Goal: Task Accomplishment & Management: Use online tool/utility

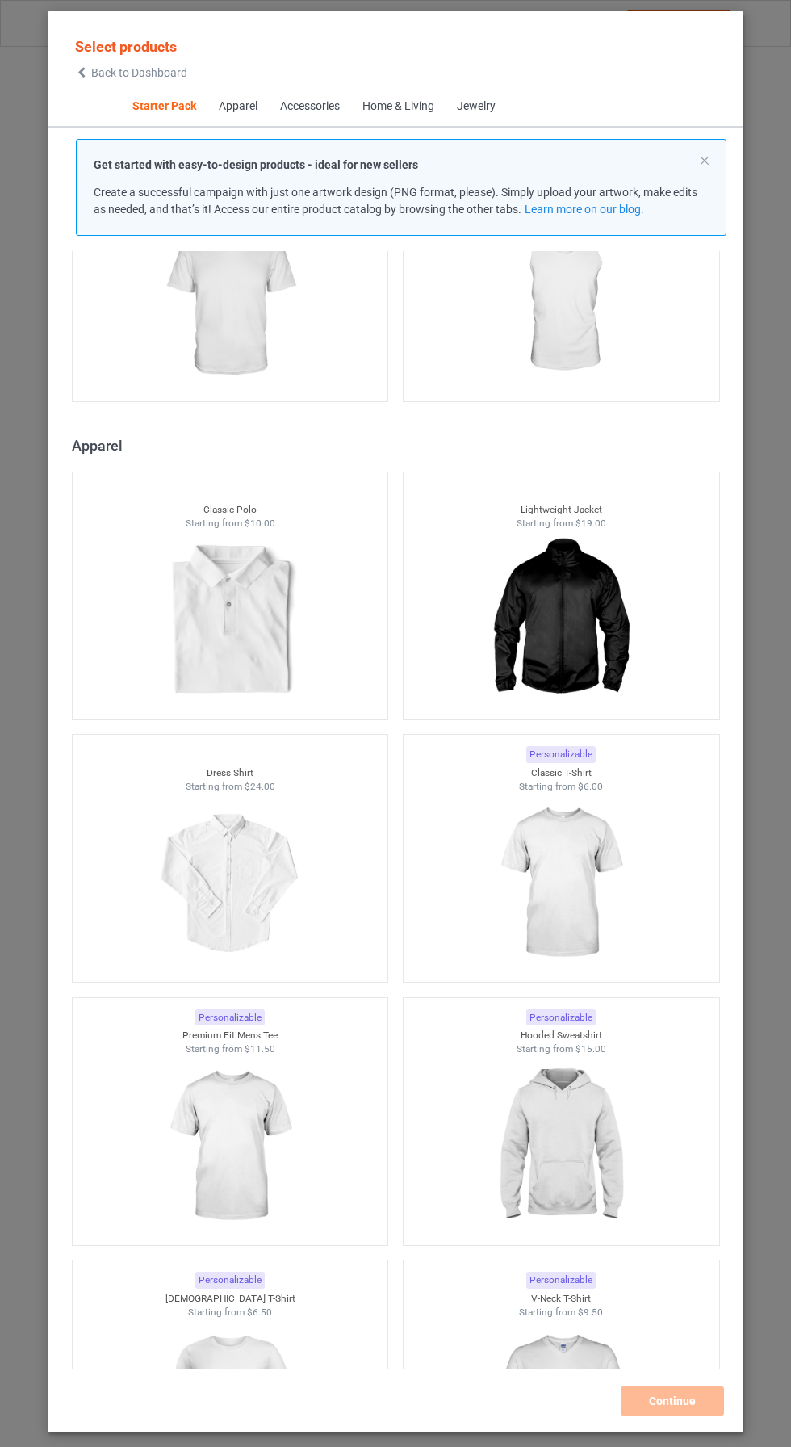
scroll to position [691, 0]
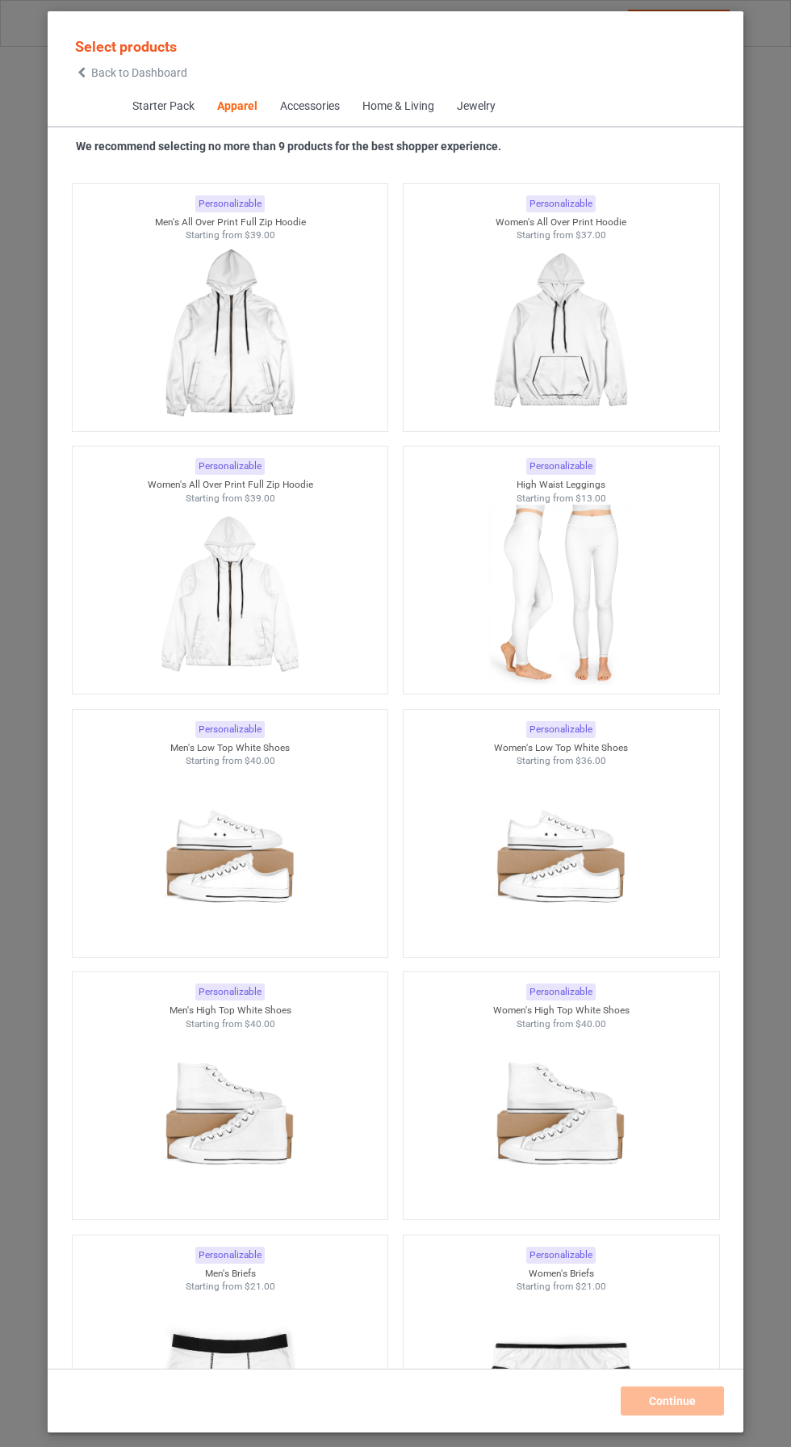
scroll to position [1459, 0]
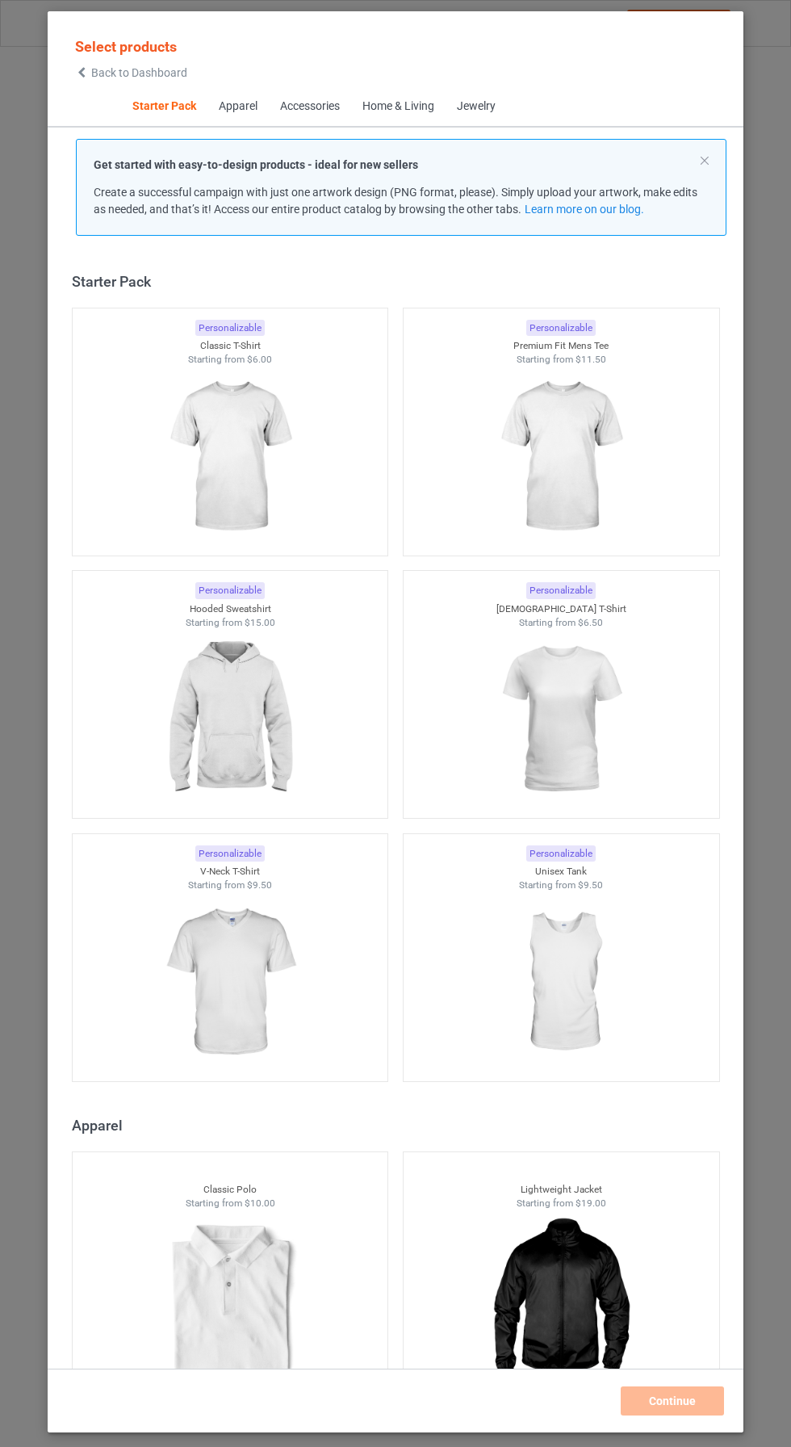
click at [223, 92] on span "Apparel" at bounding box center [237, 106] width 61 height 39
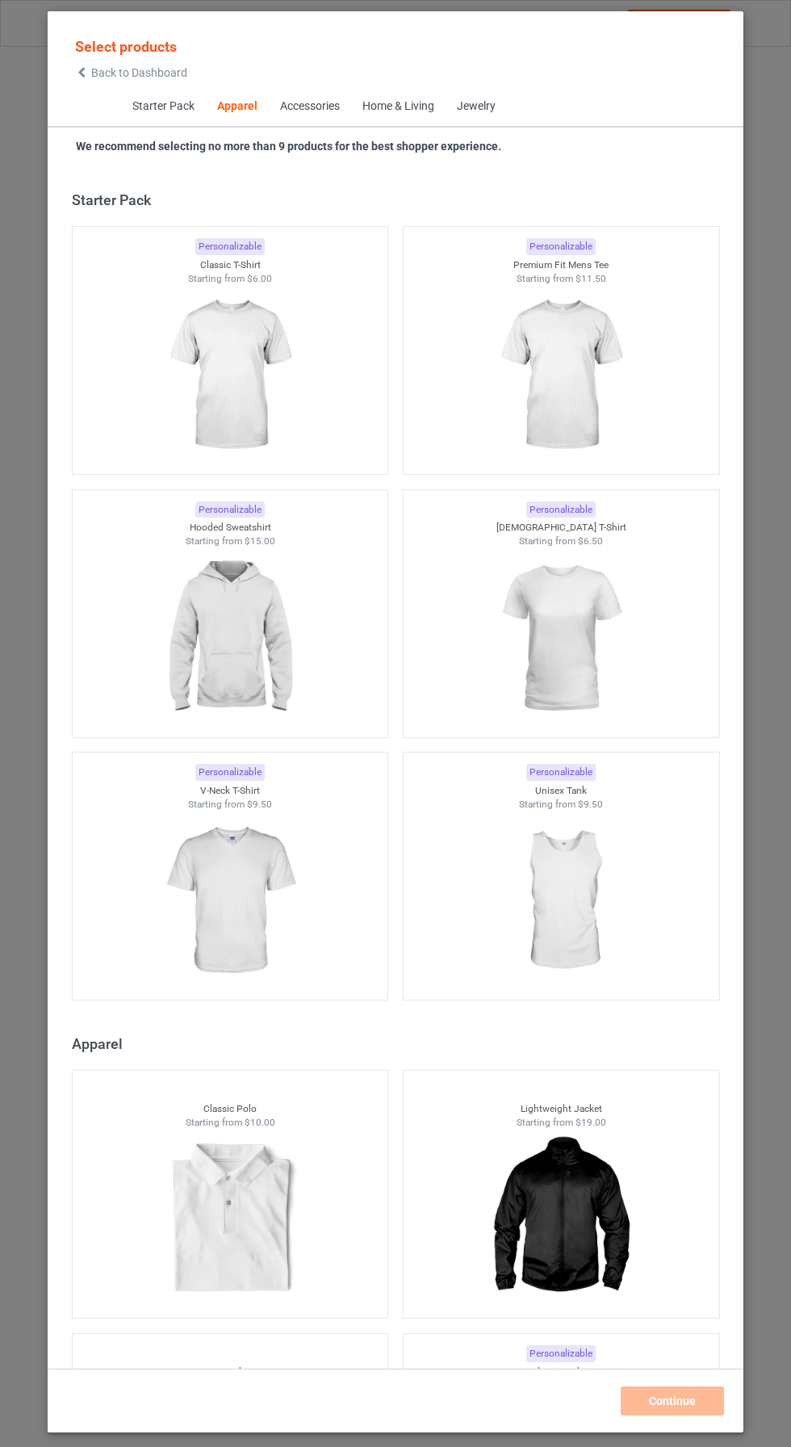
scroll to position [864, 0]
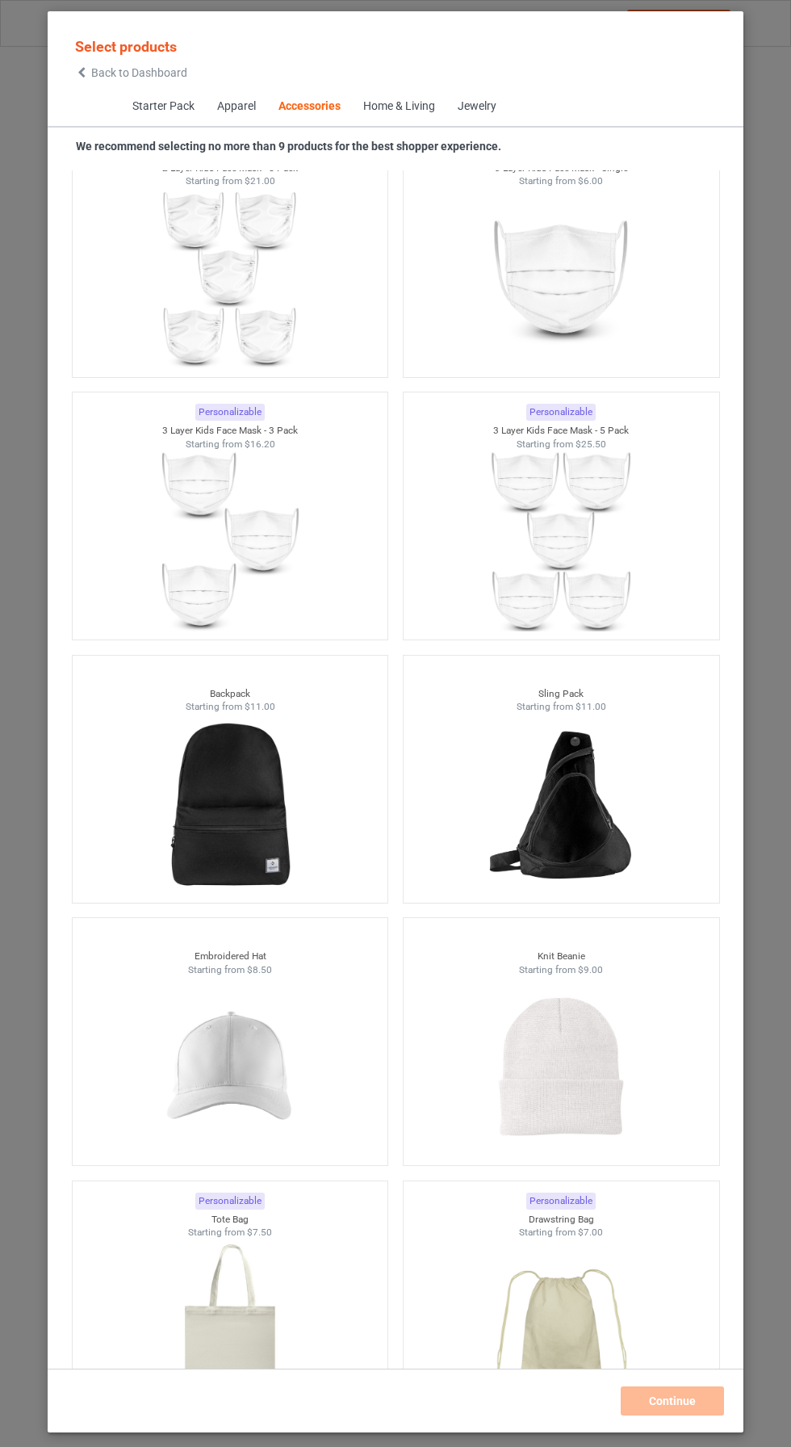
scroll to position [8348, 0]
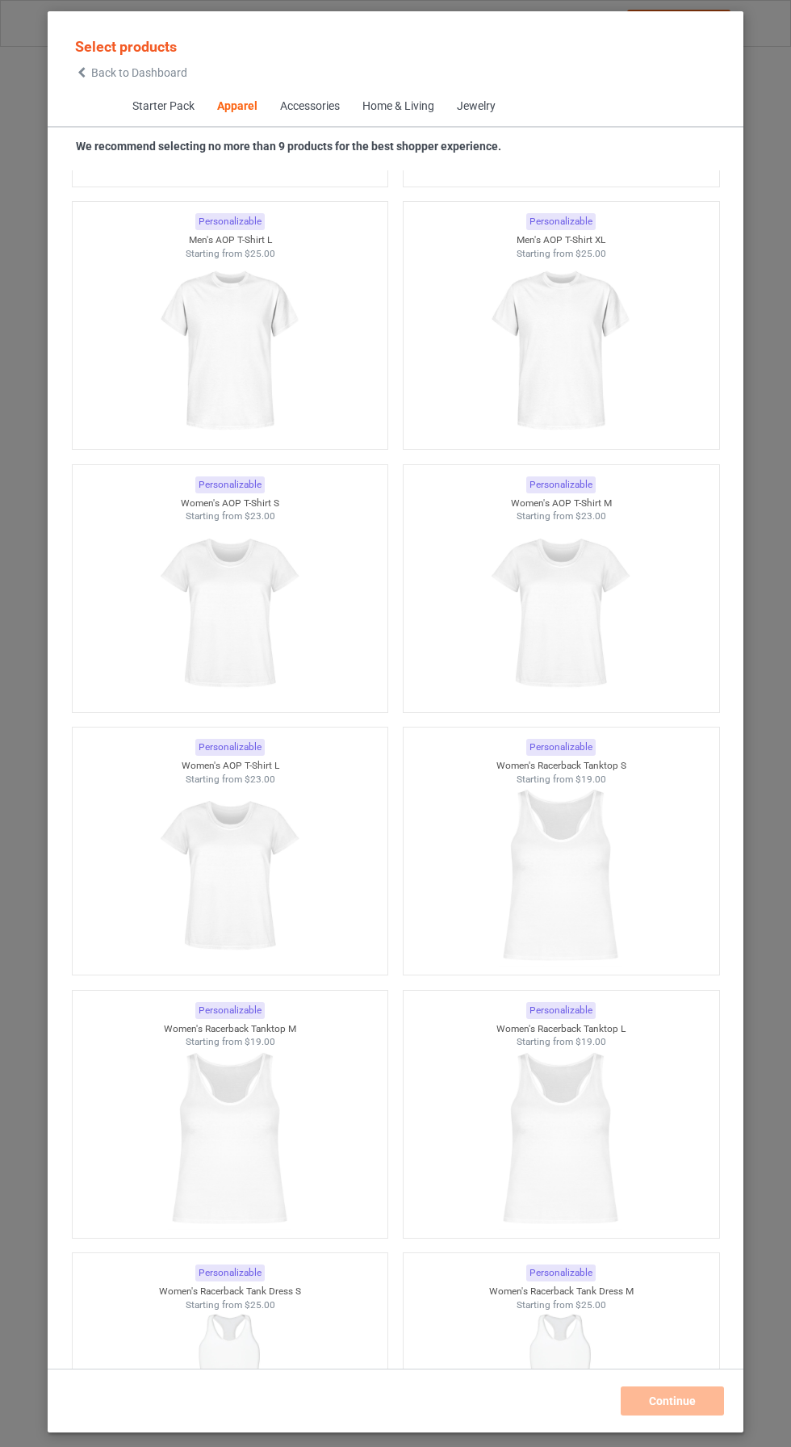
click at [312, 99] on div "Accessories" at bounding box center [309, 106] width 60 height 16
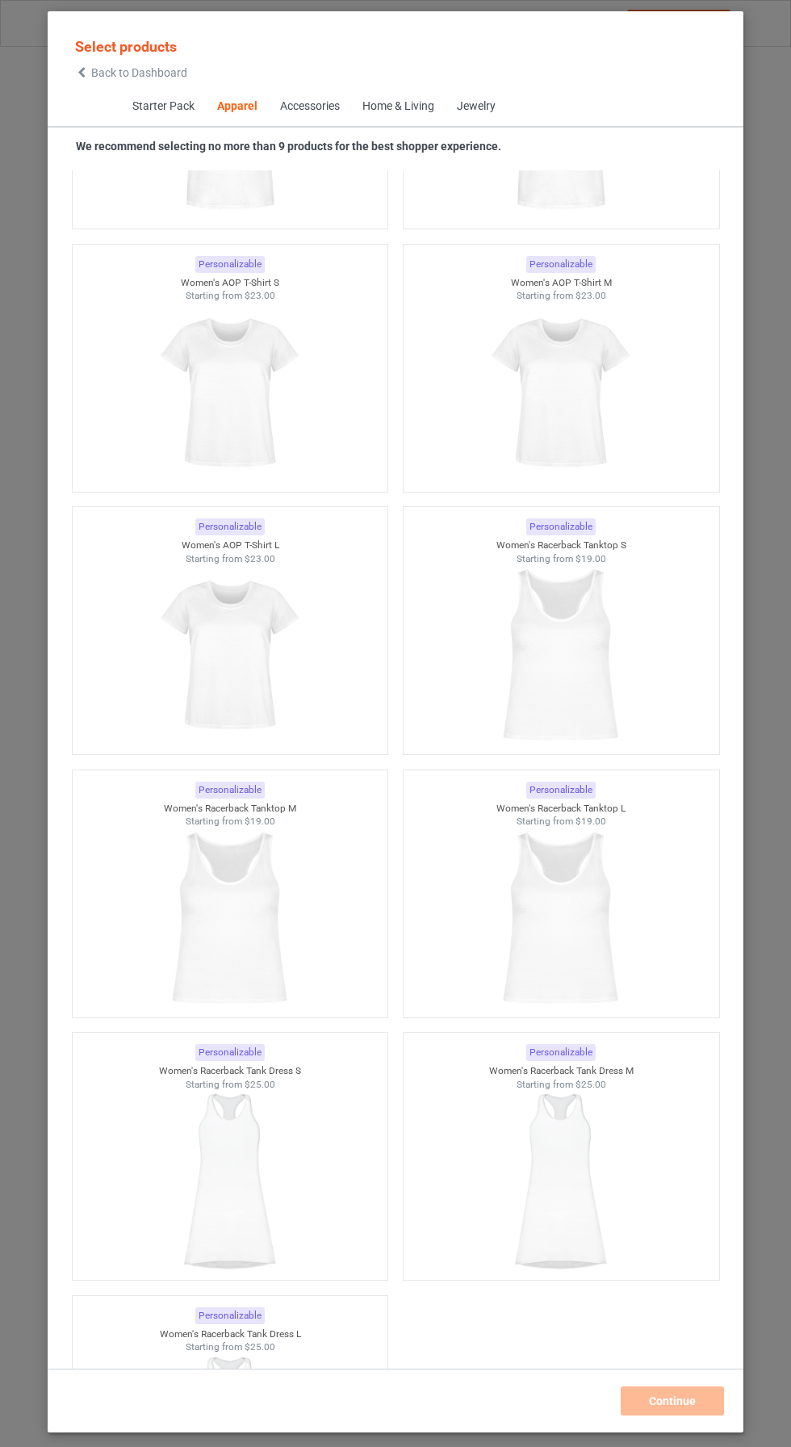
scroll to position [5216, 0]
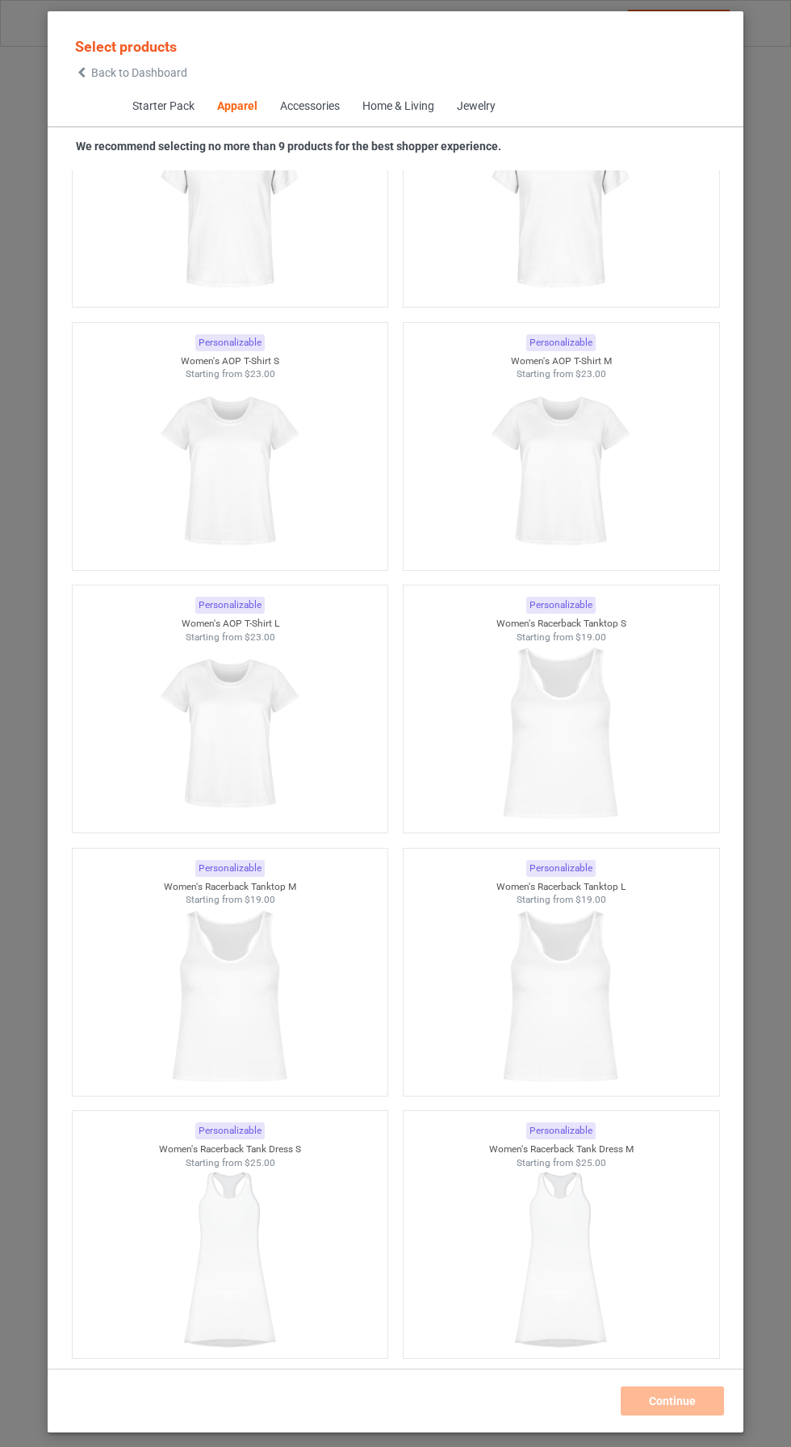
click at [404, 102] on div "Home & Living" at bounding box center [398, 106] width 72 height 16
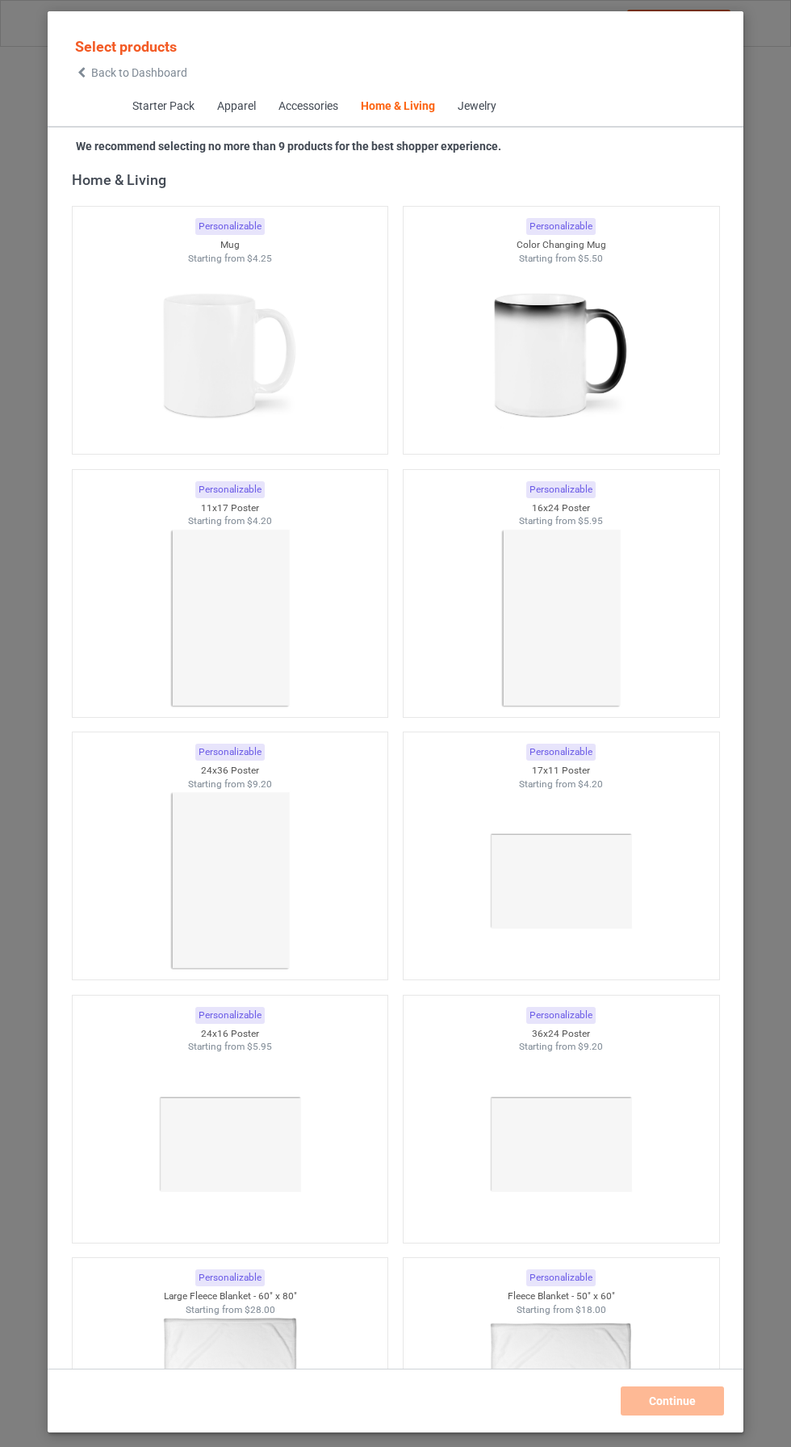
click at [306, 105] on div "Accessories" at bounding box center [308, 106] width 60 height 16
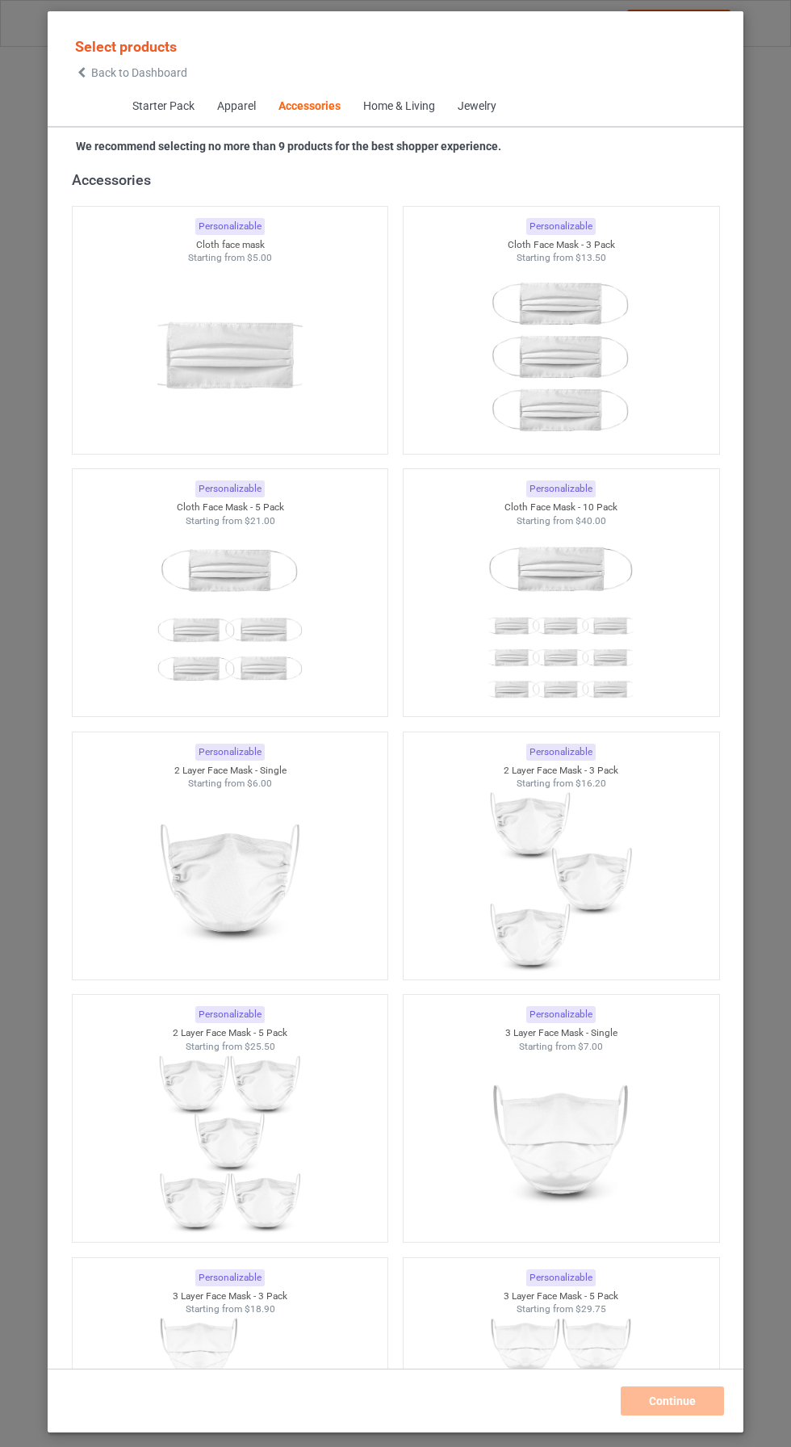
click at [476, 110] on div "Jewelry" at bounding box center [476, 106] width 39 height 16
click at [472, 107] on div "Jewelry" at bounding box center [476, 106] width 39 height 16
click at [475, 107] on div "Jewelry" at bounding box center [476, 106] width 39 height 16
click at [459, 111] on div "Jewelry" at bounding box center [476, 106] width 39 height 16
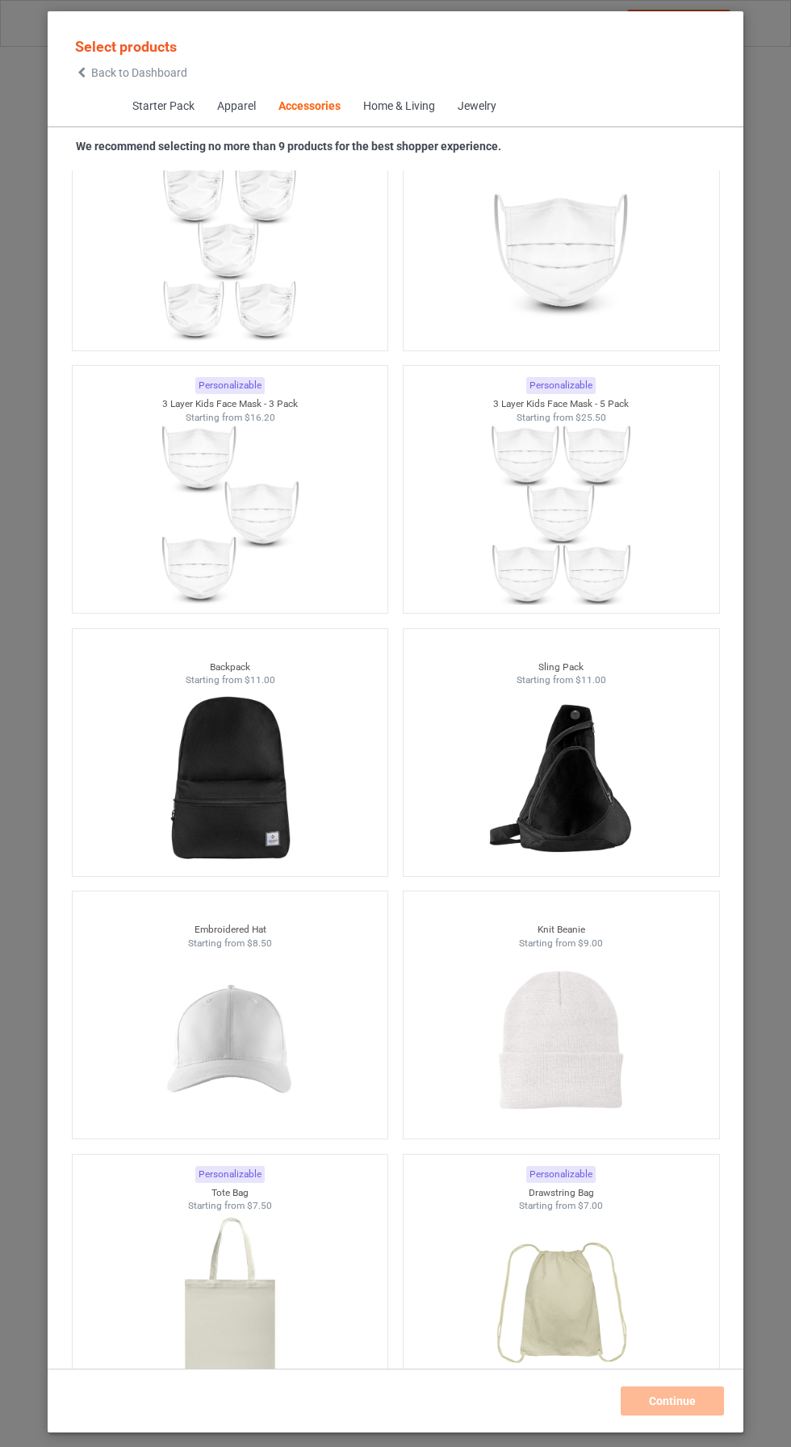
scroll to position [8713, 0]
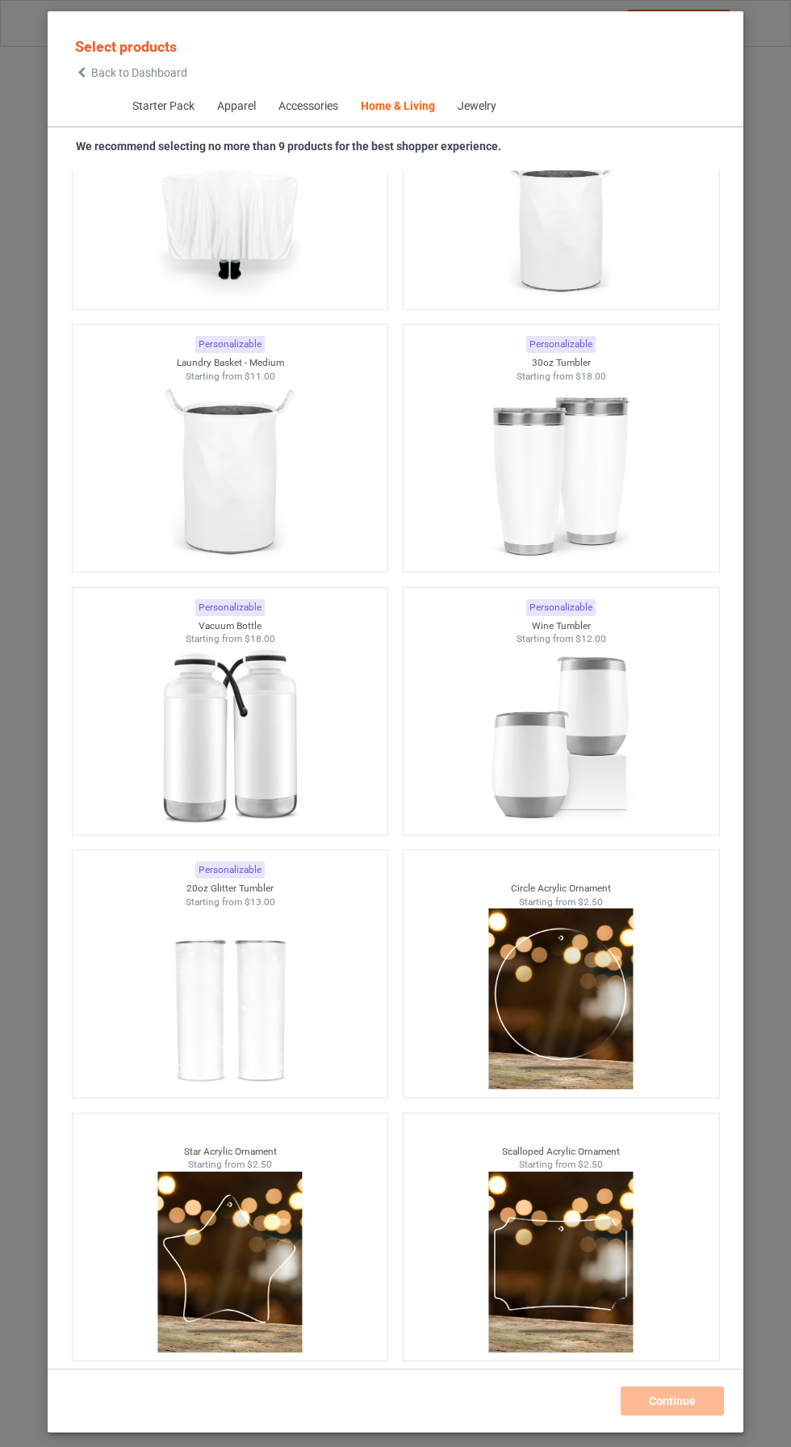
scroll to position [23969, 0]
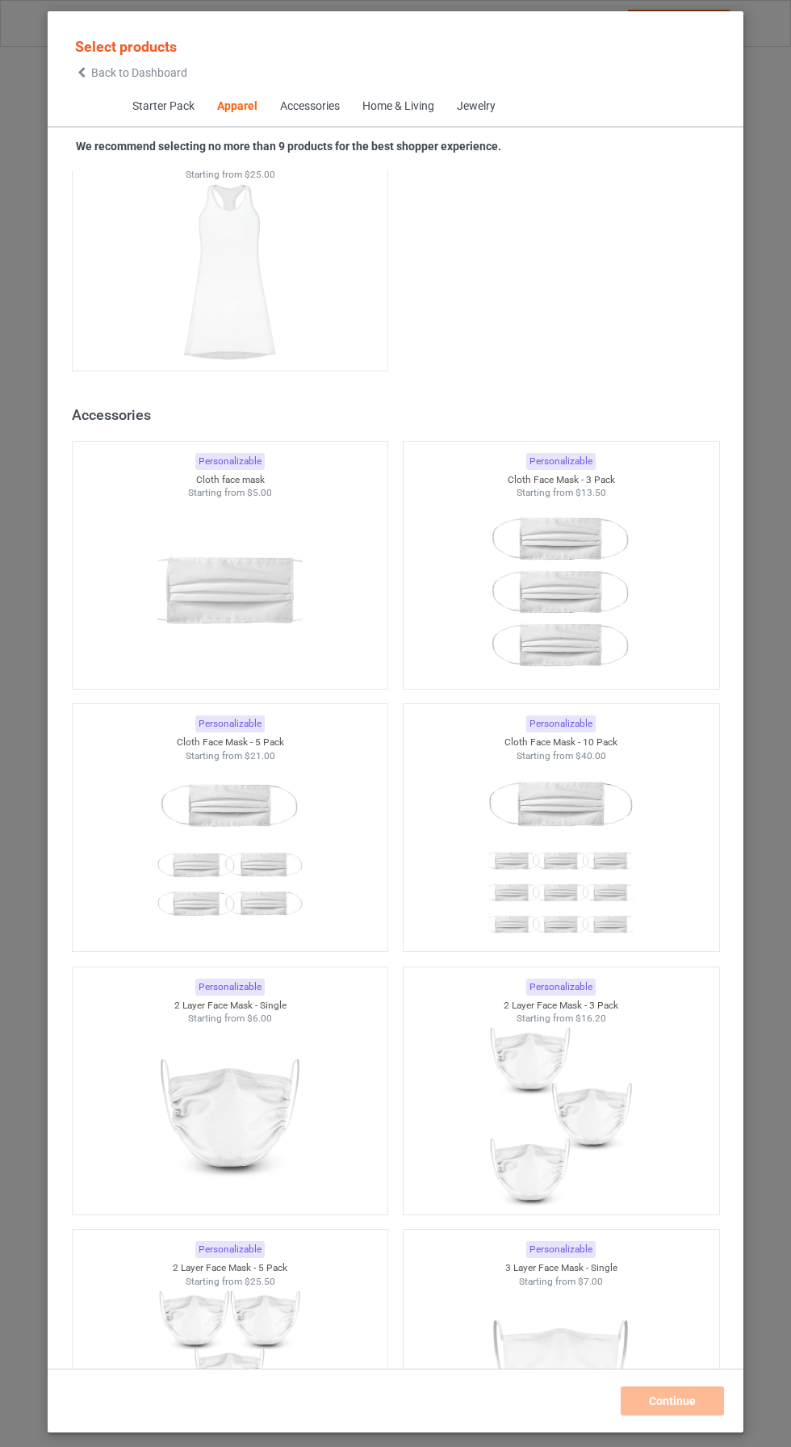
scroll to position [2869, 0]
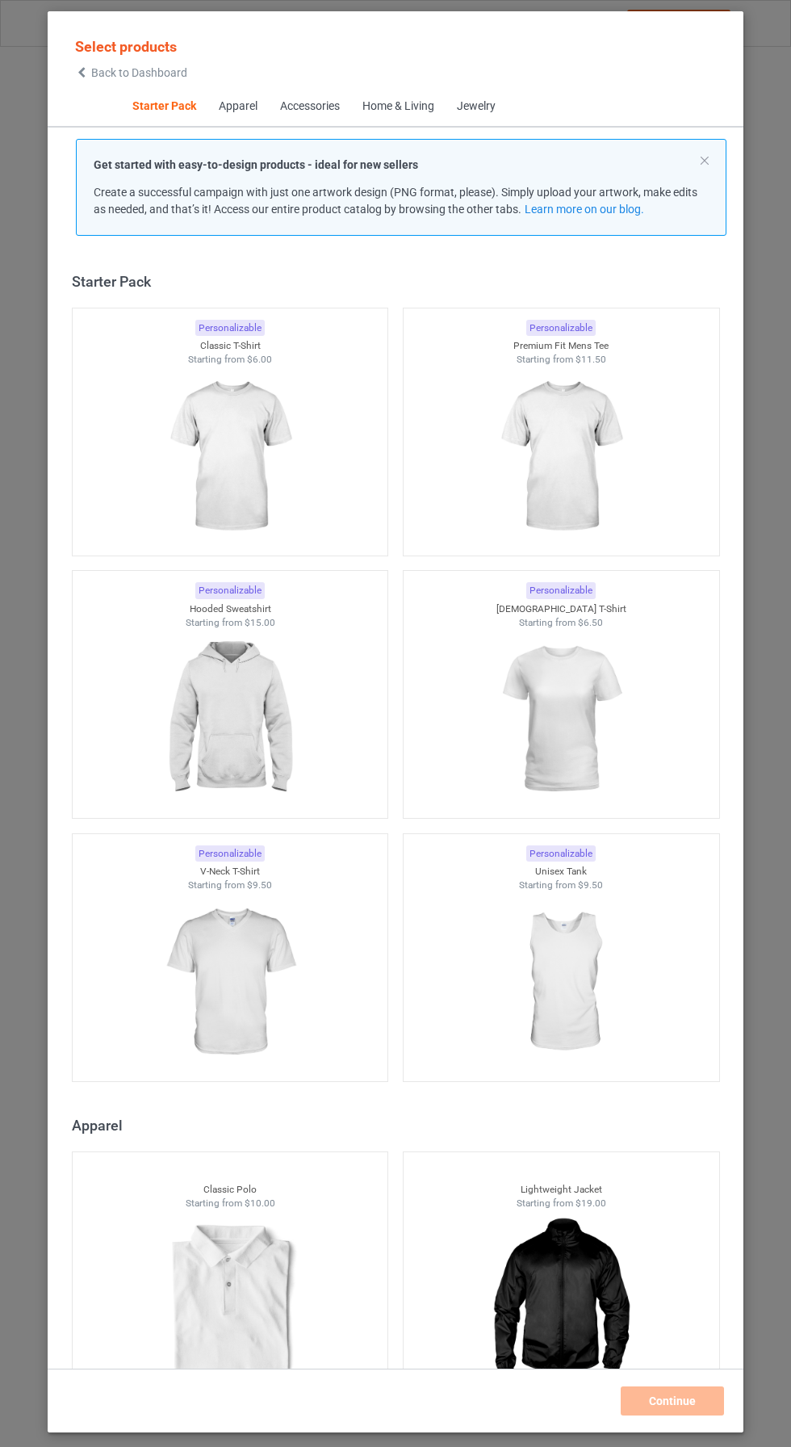
click at [82, 74] on icon at bounding box center [82, 72] width 14 height 11
